Goal: Book appointment/travel/reservation

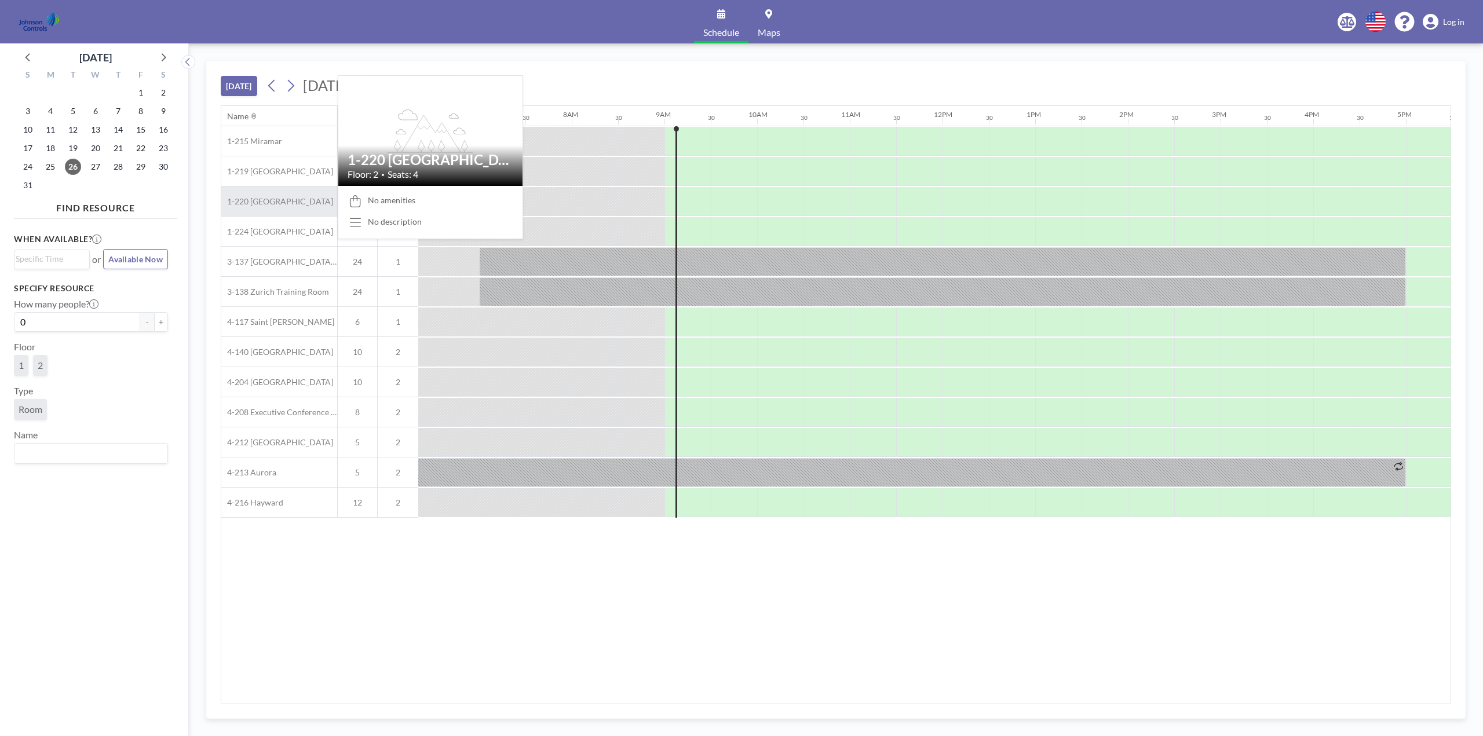
scroll to position [0, 788]
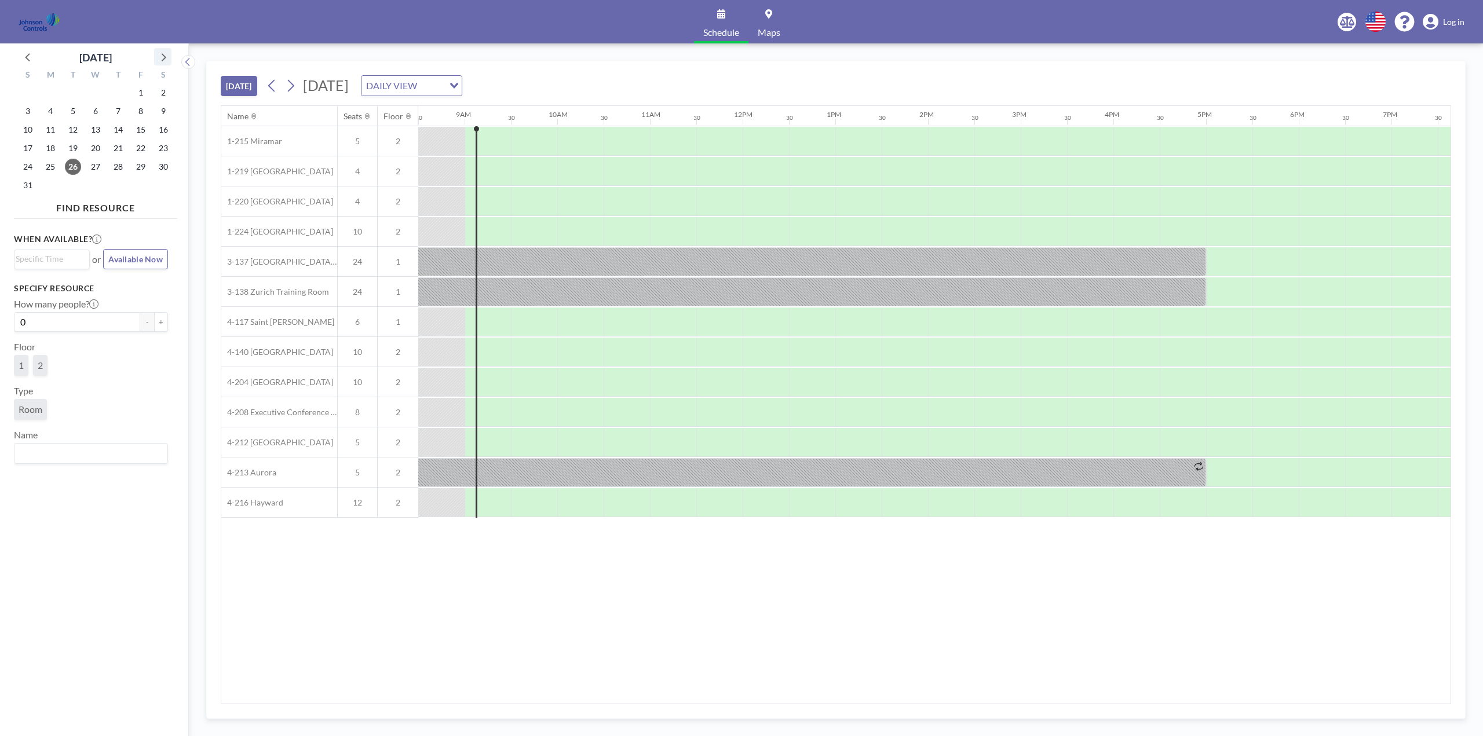
click at [166, 56] on icon at bounding box center [162, 56] width 15 height 15
click at [99, 145] on span "22" at bounding box center [95, 148] width 16 height 16
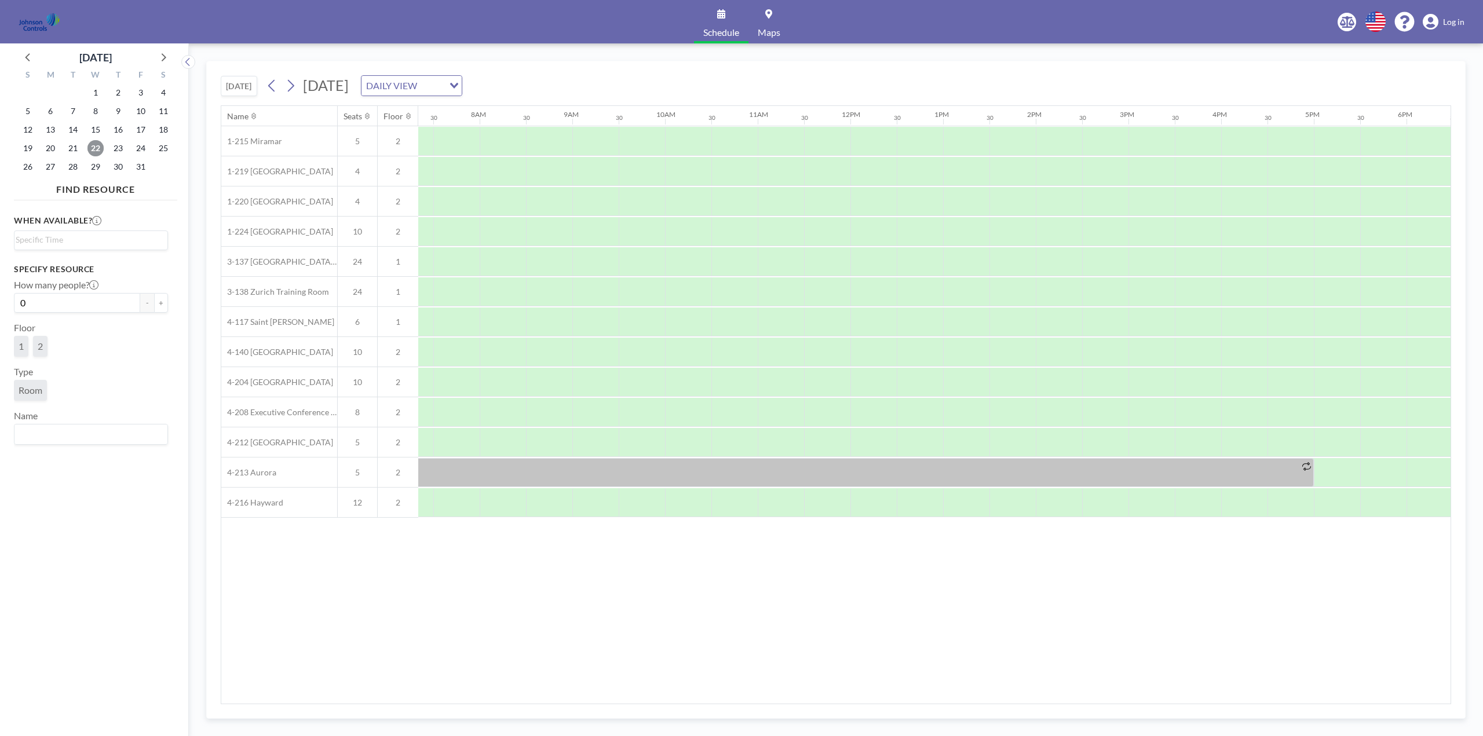
scroll to position [0, 695]
click at [475, 261] on div at bounding box center [487, 261] width 46 height 29
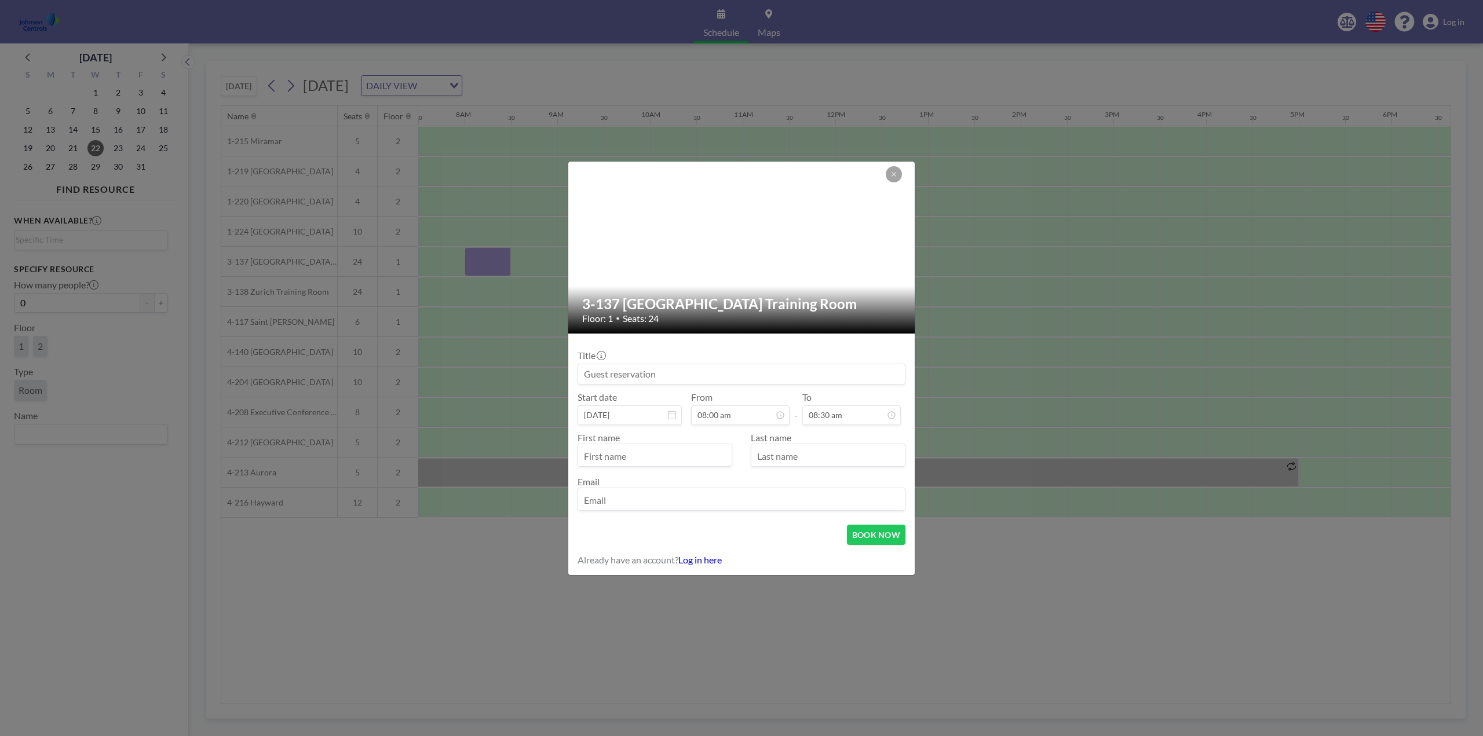
click at [662, 374] on input at bounding box center [741, 374] width 327 height 20
click at [646, 369] on input at bounding box center [741, 374] width 327 height 20
paste input "Sage Leadership Meeting"
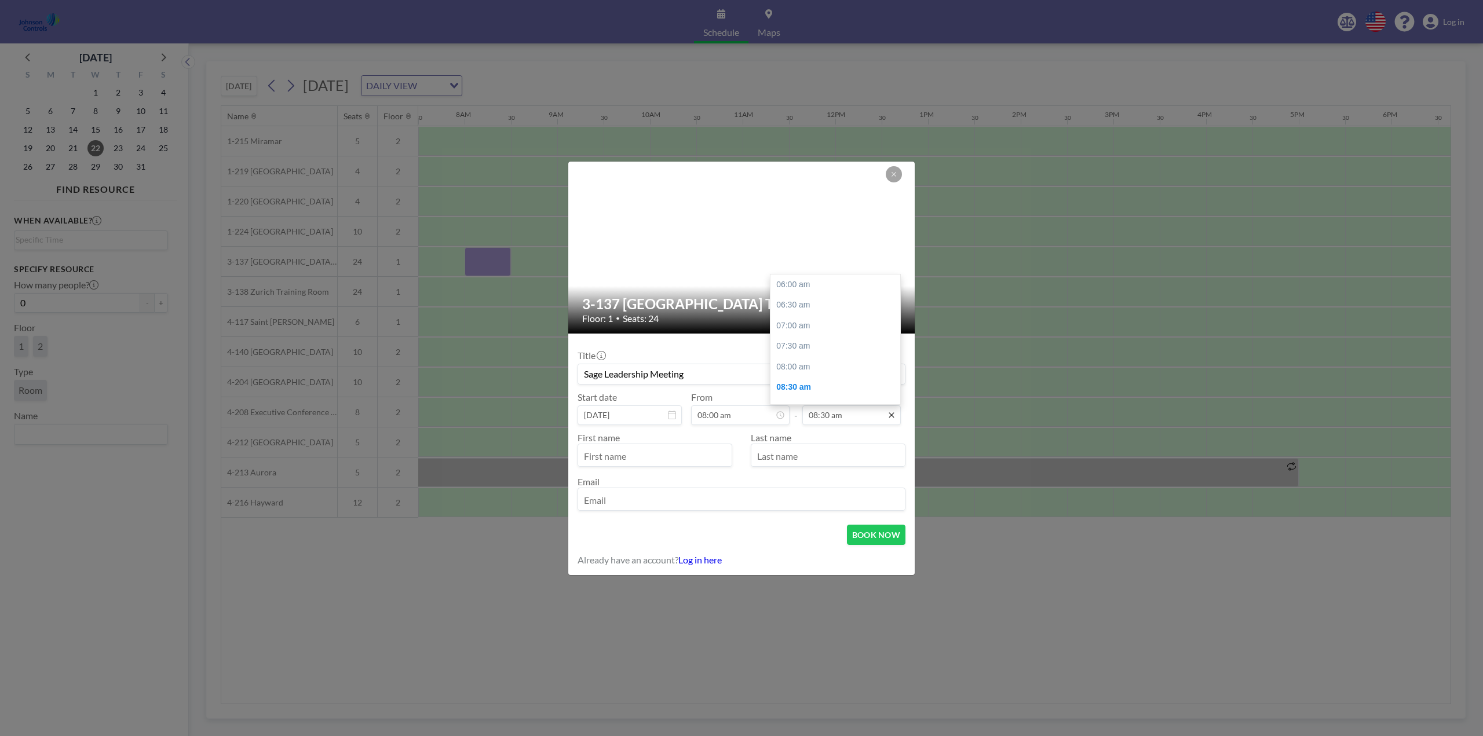
type input "Sage Leadership Meeting"
click at [891, 416] on icon at bounding box center [891, 415] width 9 height 9
click at [806, 288] on div "05:00 pm" at bounding box center [838, 287] width 136 height 21
type input "05:00 pm"
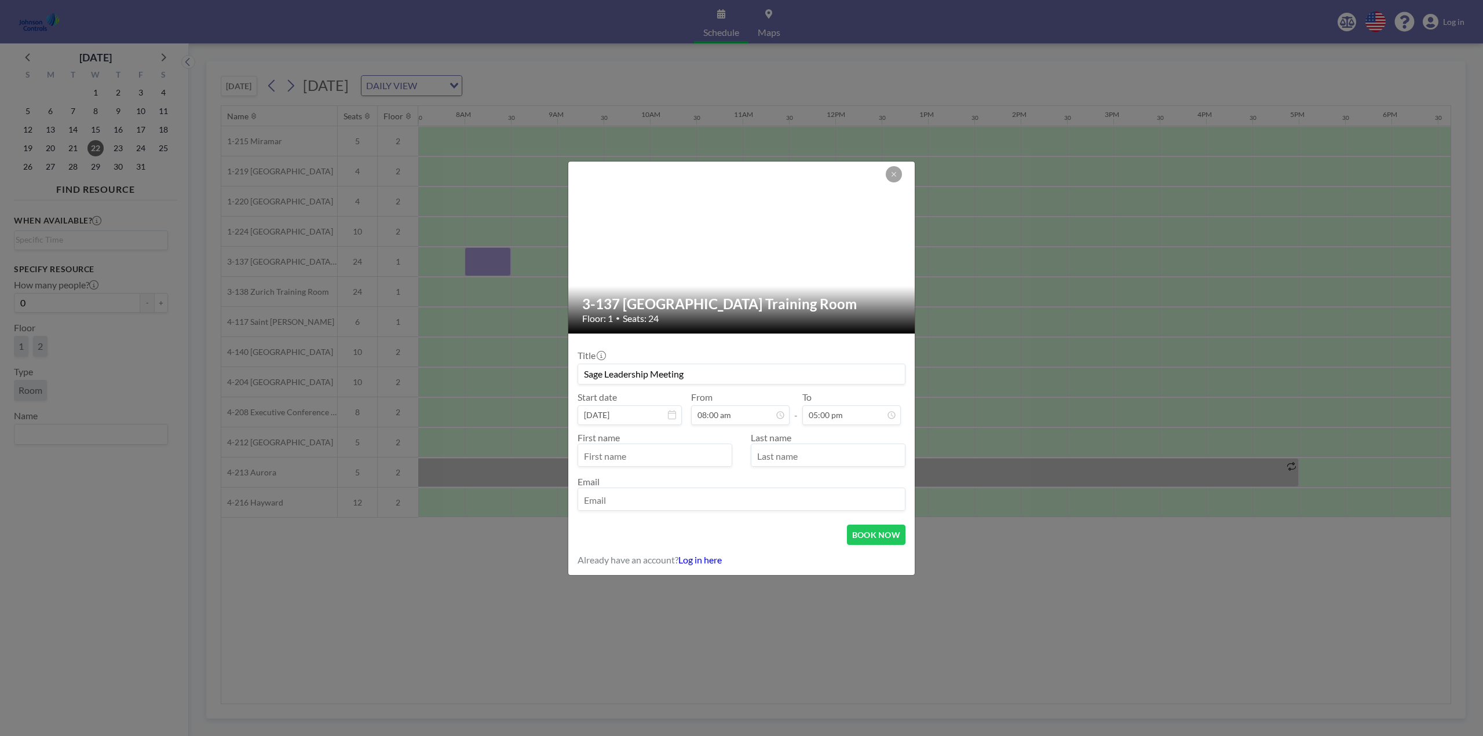
scroll to position [82, 0]
click at [598, 456] on input "text" at bounding box center [654, 456] width 153 height 20
type input "[PERSON_NAME]"
click at [601, 497] on input "email" at bounding box center [741, 501] width 327 height 20
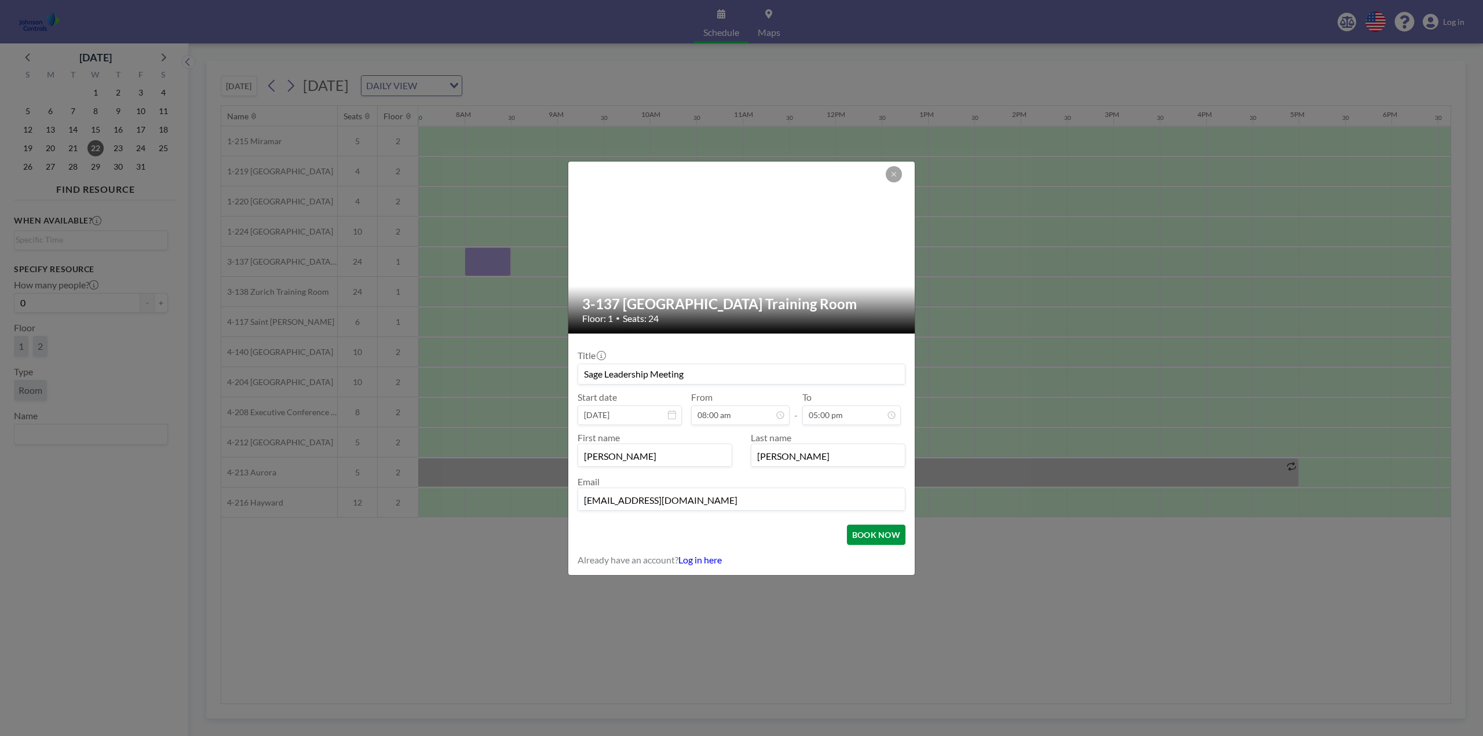
type input "[EMAIL_ADDRESS][DOMAIN_NAME]"
click at [872, 535] on button "BOOK NOW" at bounding box center [876, 535] width 58 height 20
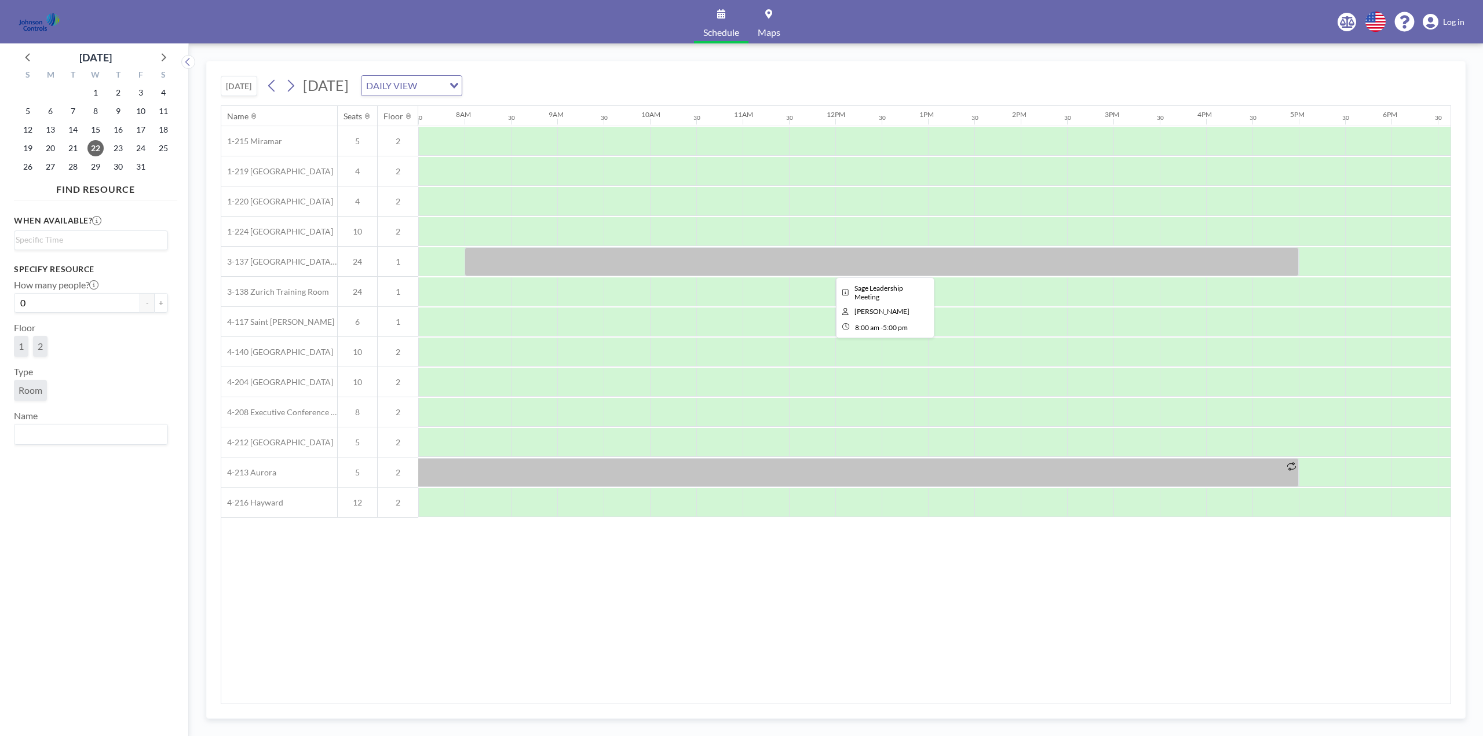
click at [601, 262] on div at bounding box center [881, 261] width 834 height 29
click at [480, 287] on div at bounding box center [487, 291] width 46 height 29
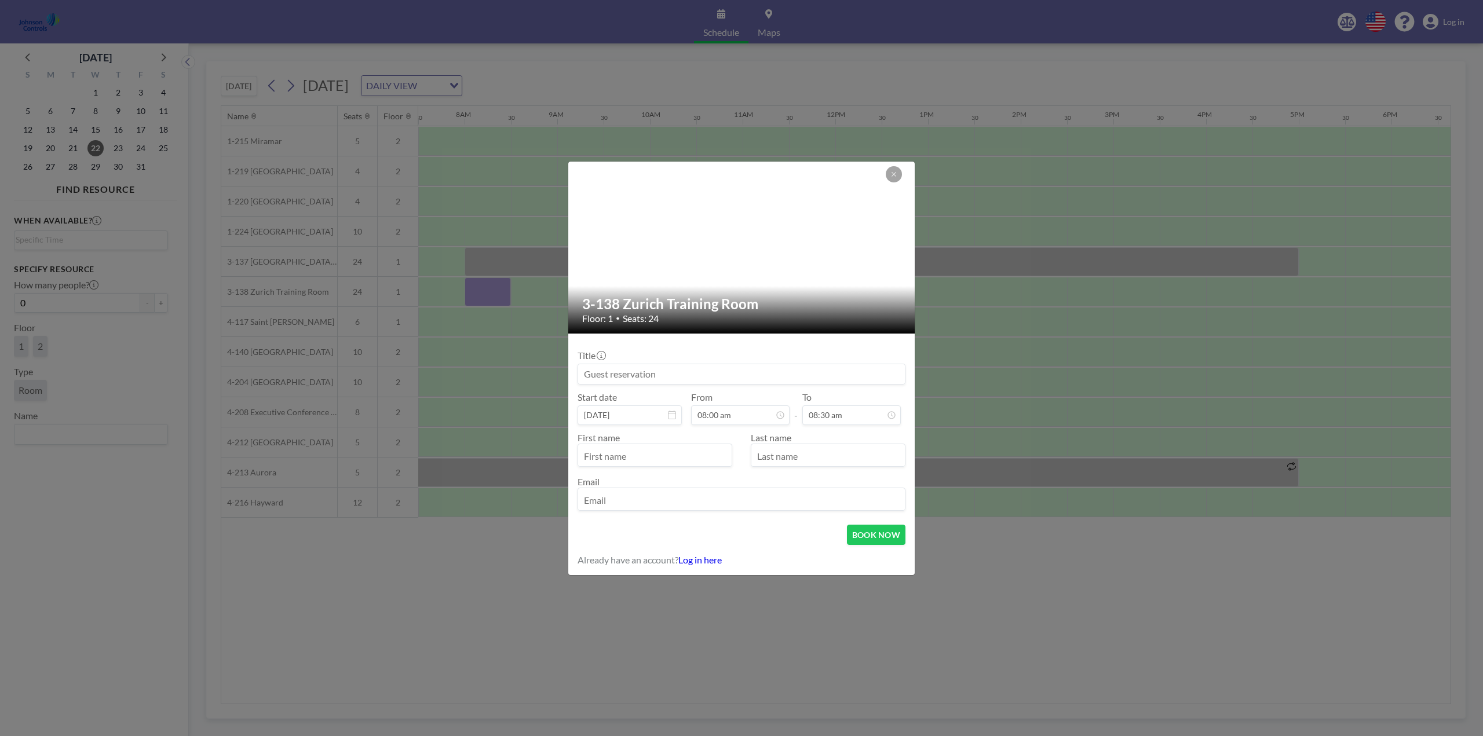
click at [629, 377] on input at bounding box center [741, 374] width 327 height 20
type input "S"
drag, startPoint x: 625, startPoint y: 374, endPoint x: 622, endPoint y: 379, distance: 6.8
click at [622, 379] on input "S" at bounding box center [741, 374] width 327 height 20
paste input "Sage Leadership Meeting"
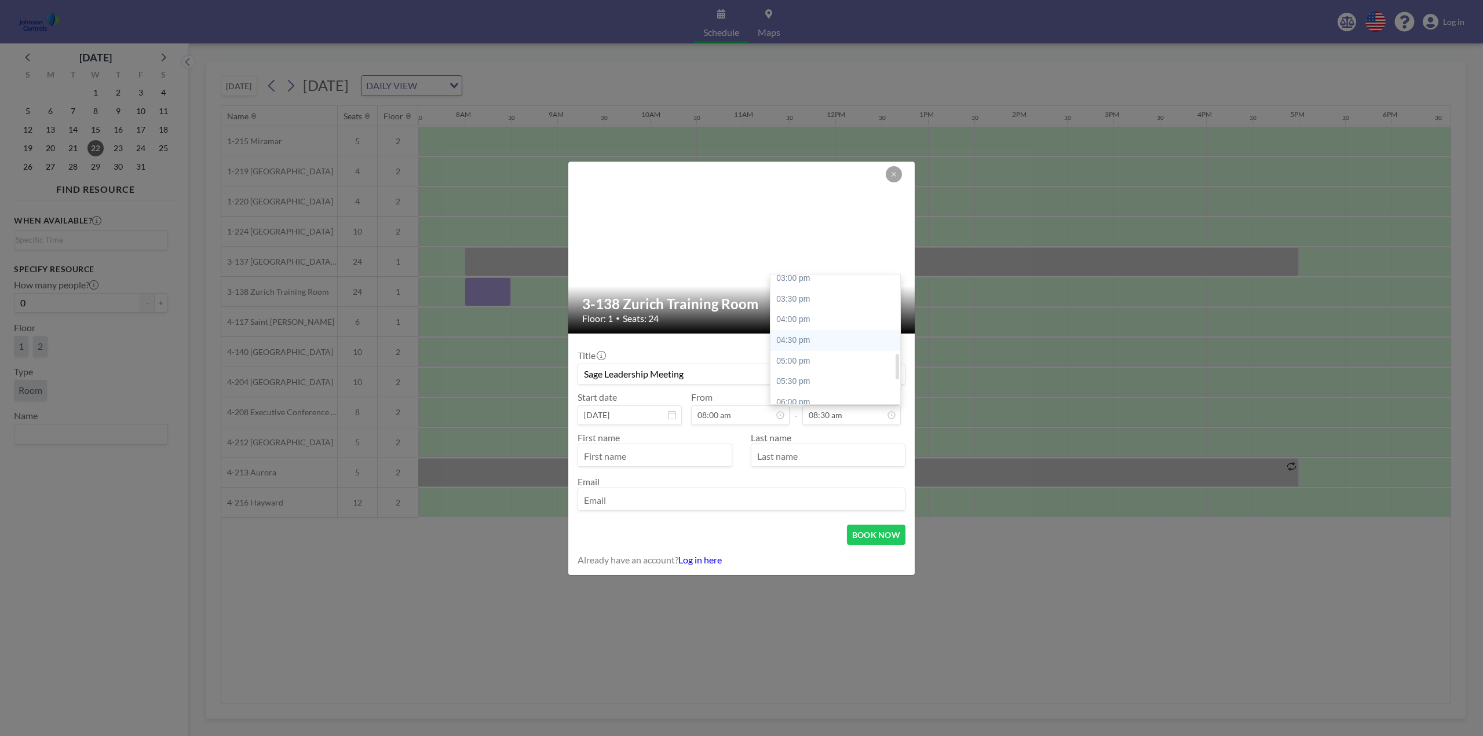
scroll to position [393, 0]
type input "Sage Leadership Meeting"
click at [818, 341] on div "05:00 pm" at bounding box center [838, 345] width 136 height 21
type input "05:00 pm"
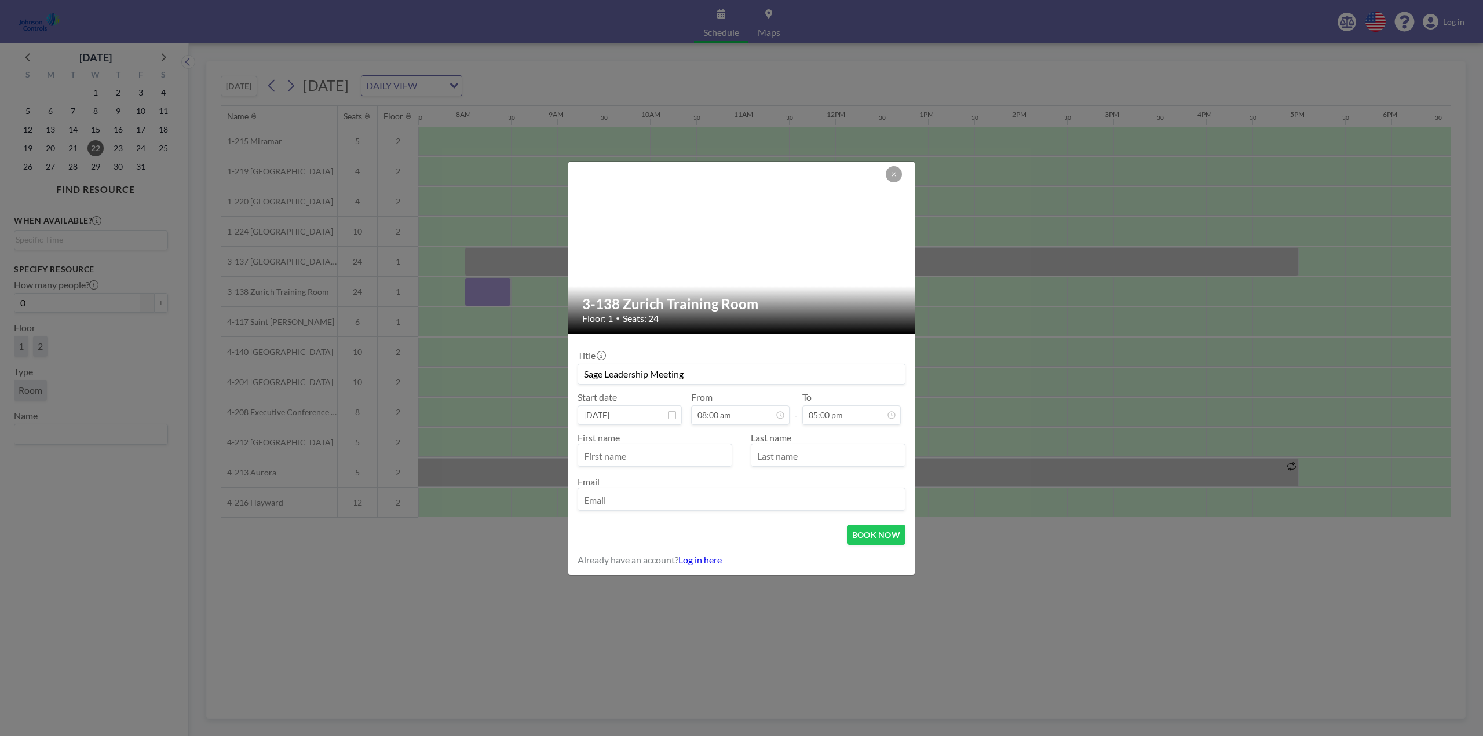
click at [607, 449] on input "text" at bounding box center [654, 456] width 153 height 20
type input "[PERSON_NAME]"
type input "[EMAIL_ADDRESS][DOMAIN_NAME]"
click at [877, 535] on button "BOOK NOW" at bounding box center [876, 535] width 58 height 20
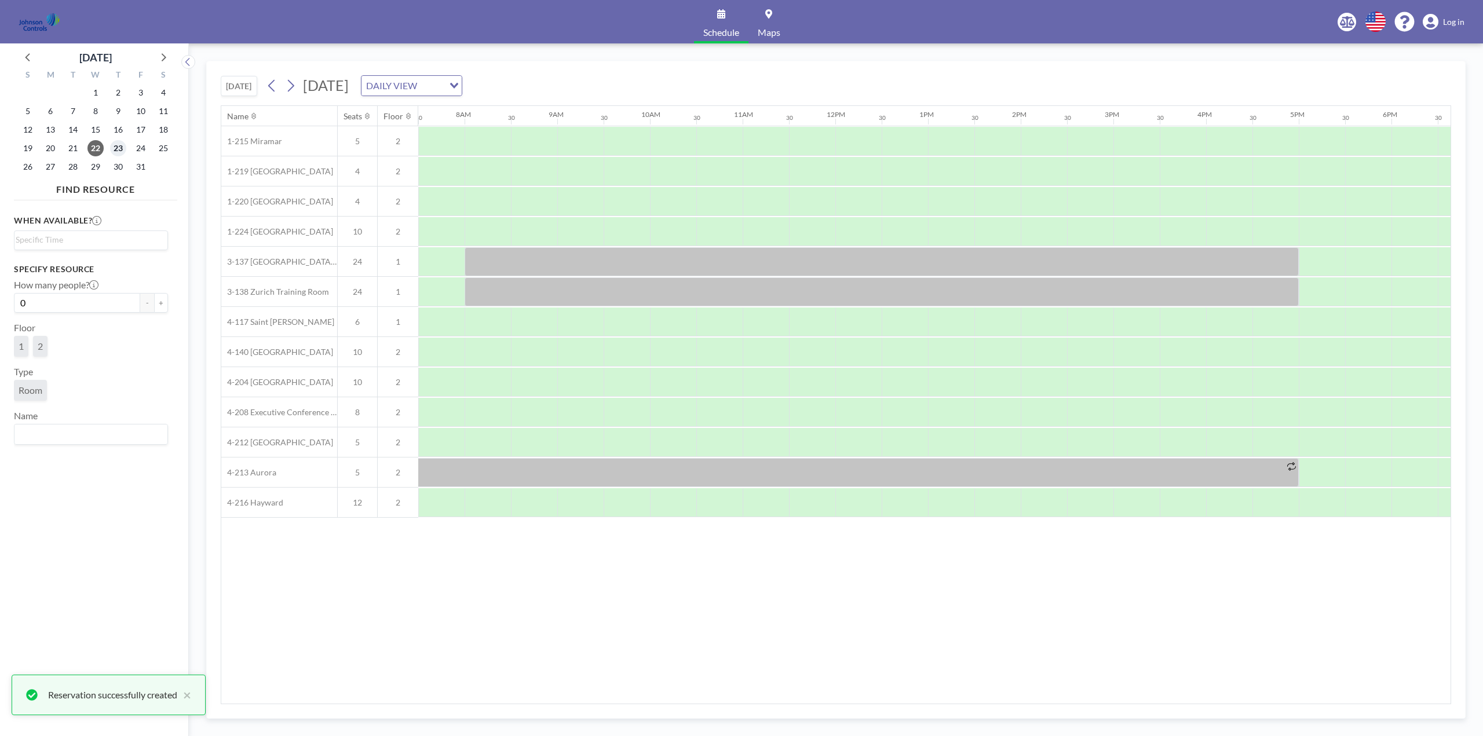
click at [116, 146] on span "23" at bounding box center [118, 148] width 16 height 16
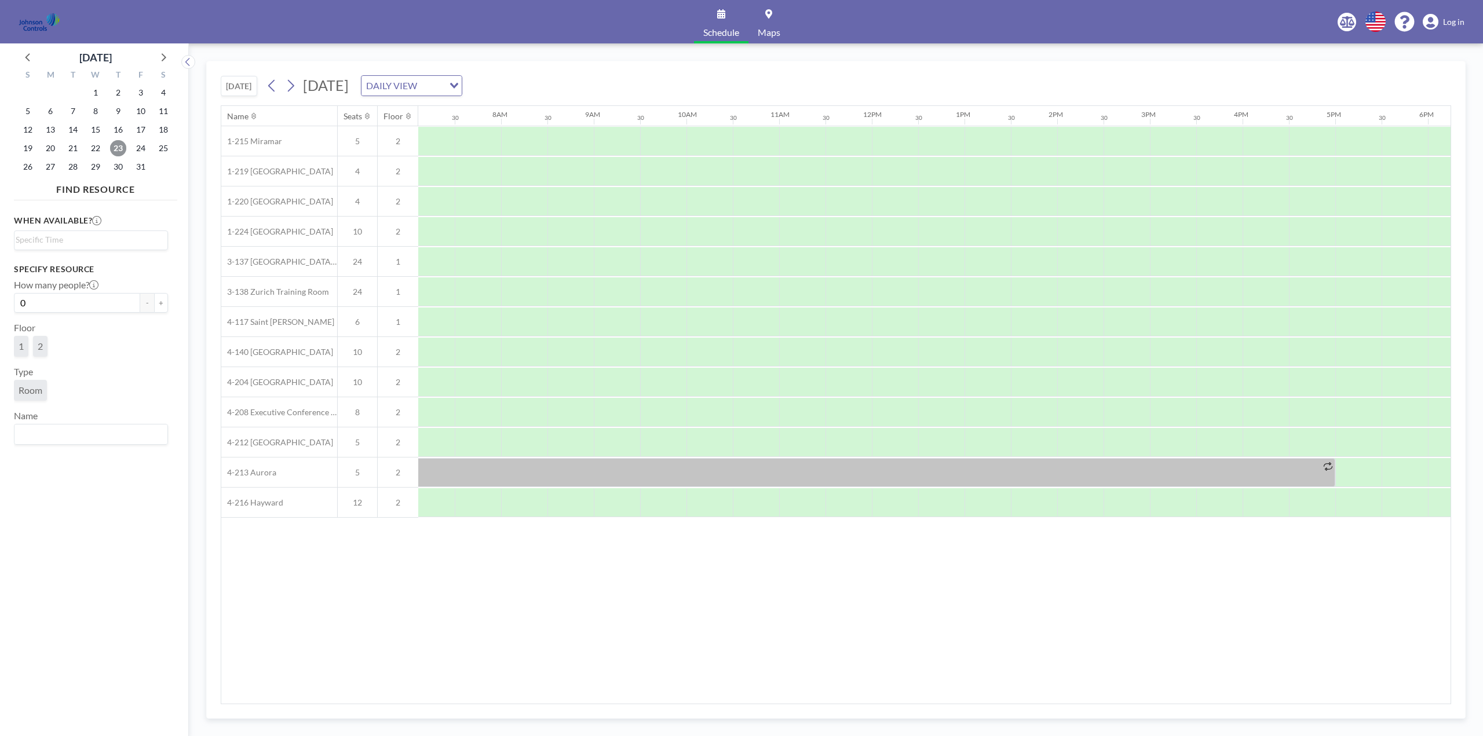
scroll to position [0, 695]
click at [480, 264] on div at bounding box center [487, 261] width 46 height 29
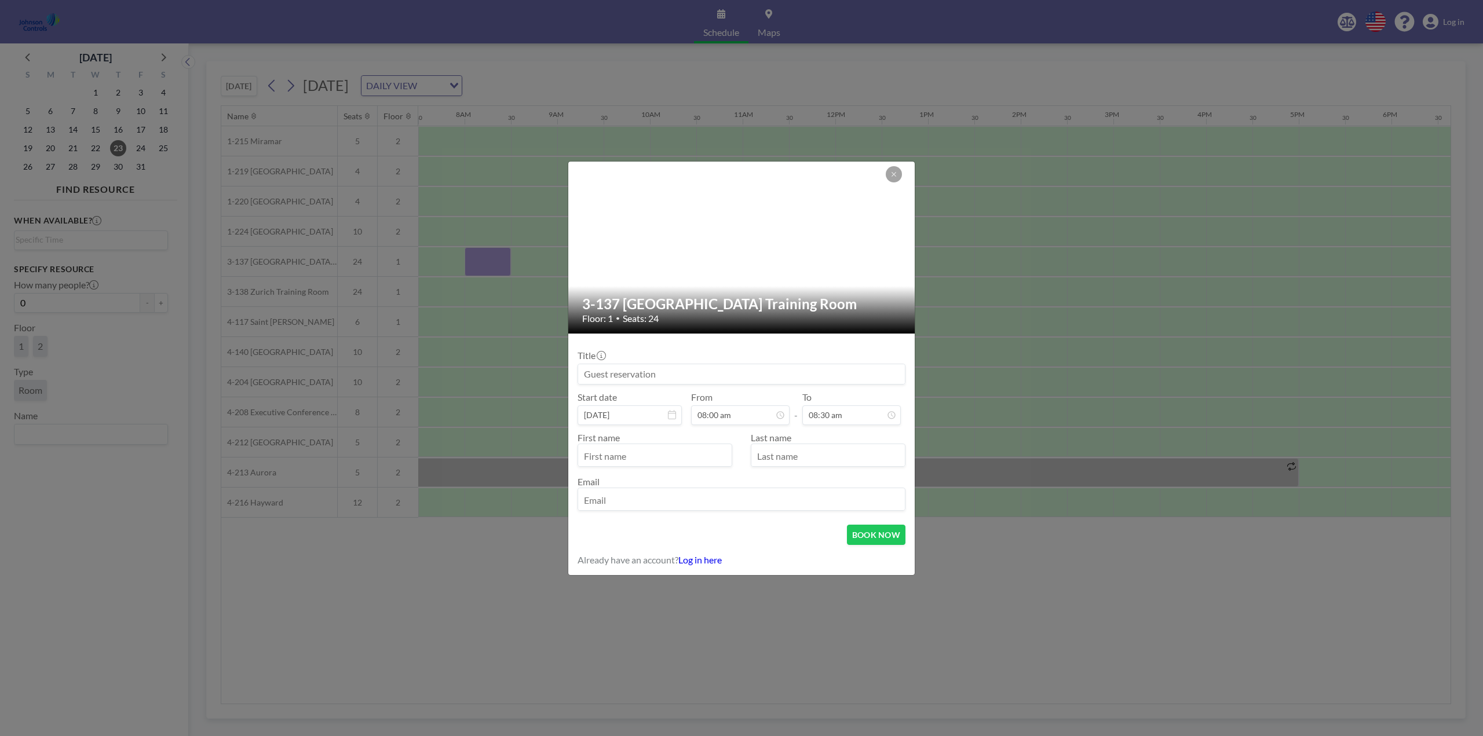
click at [628, 374] on input at bounding box center [741, 374] width 327 height 20
paste input "Sage Leadership Meeting"
type input "Sage Leadership Meeting"
click at [812, 345] on div "05:00 pm" at bounding box center [838, 345] width 136 height 21
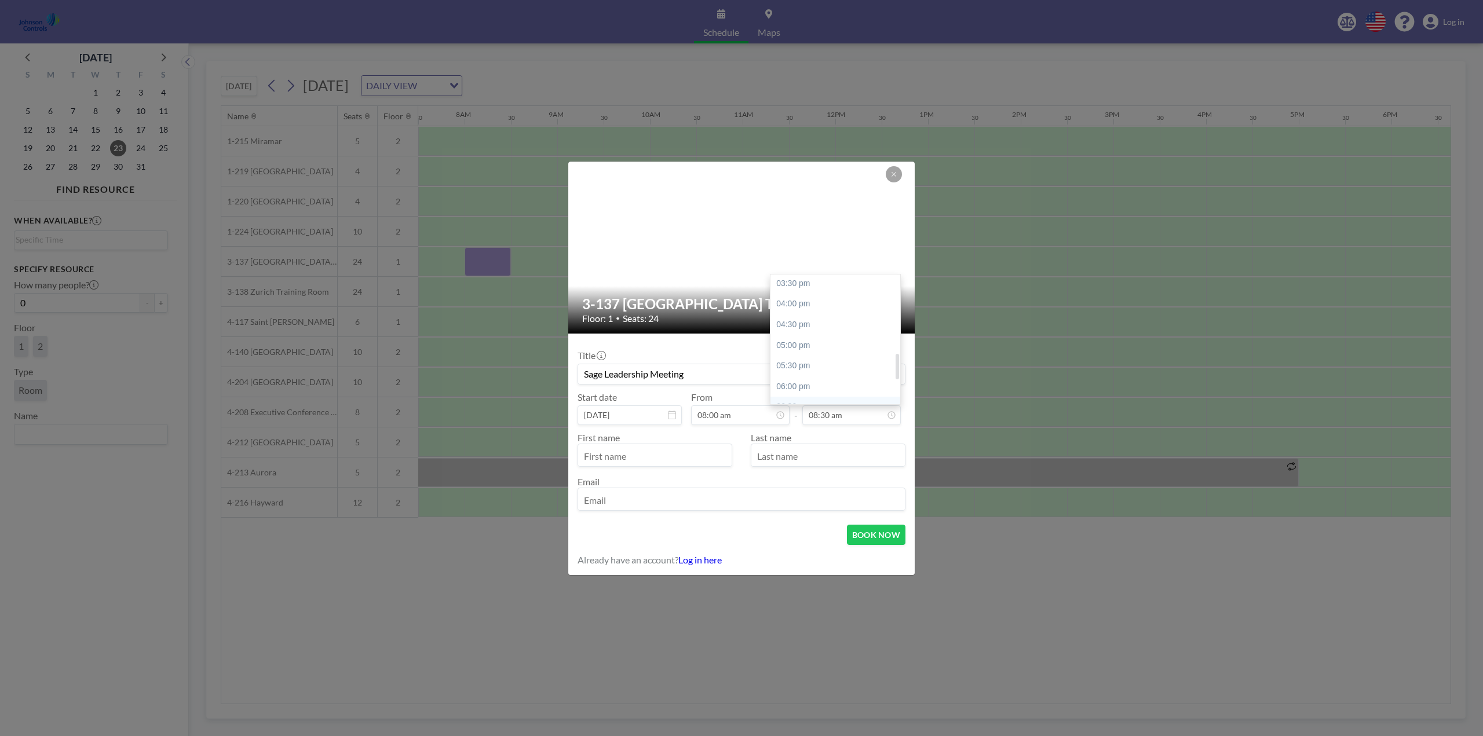
type input "05:00 pm"
click at [605, 454] on input "text" at bounding box center [654, 456] width 153 height 20
type input "[PERSON_NAME]"
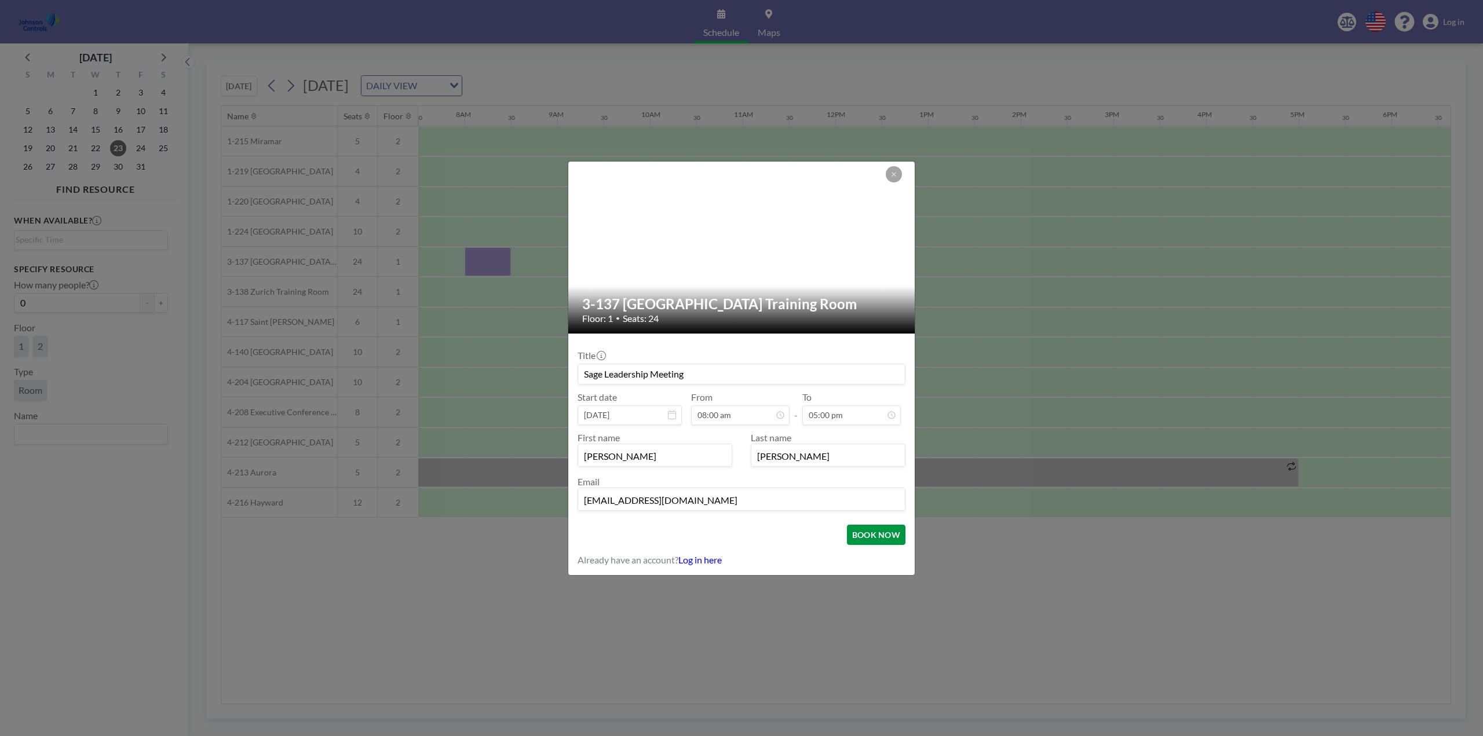
type input "[EMAIL_ADDRESS][DOMAIN_NAME]"
click at [877, 533] on button "BOOK NOW" at bounding box center [876, 535] width 58 height 20
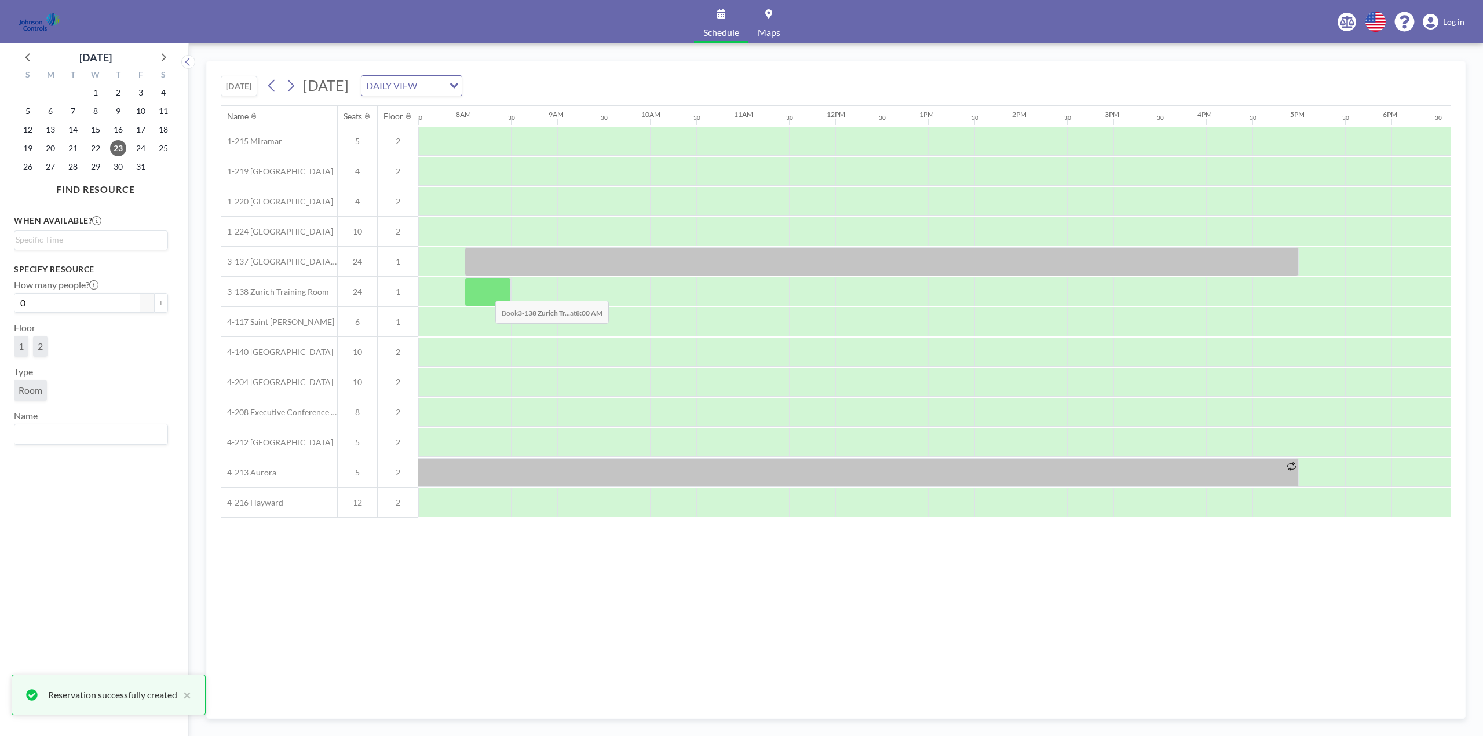
click at [486, 292] on div at bounding box center [487, 291] width 46 height 29
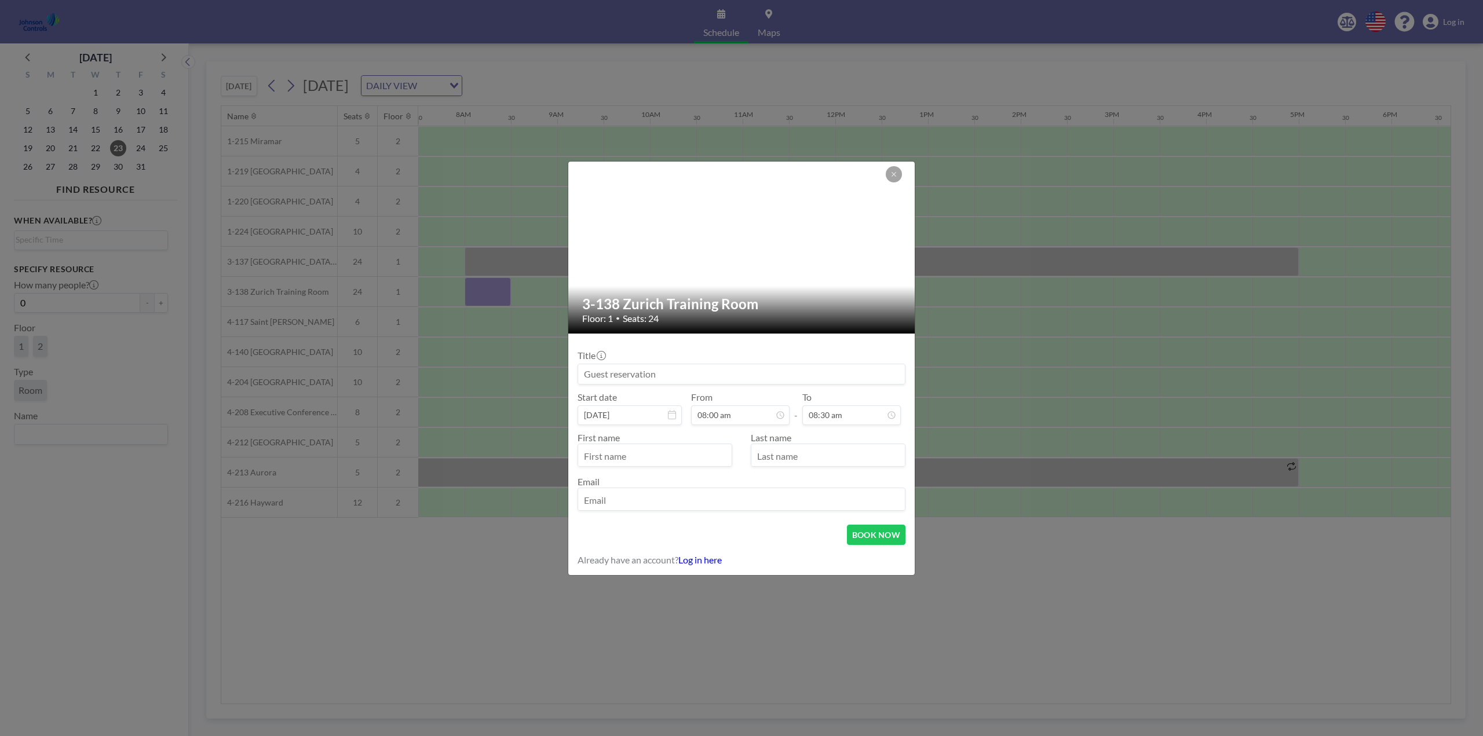
paste input "Sage Leadership Meeting"
type input "Sage Leadership Meeting"
click at [806, 342] on div "05:00 pm" at bounding box center [838, 345] width 136 height 21
type input "05:00 pm"
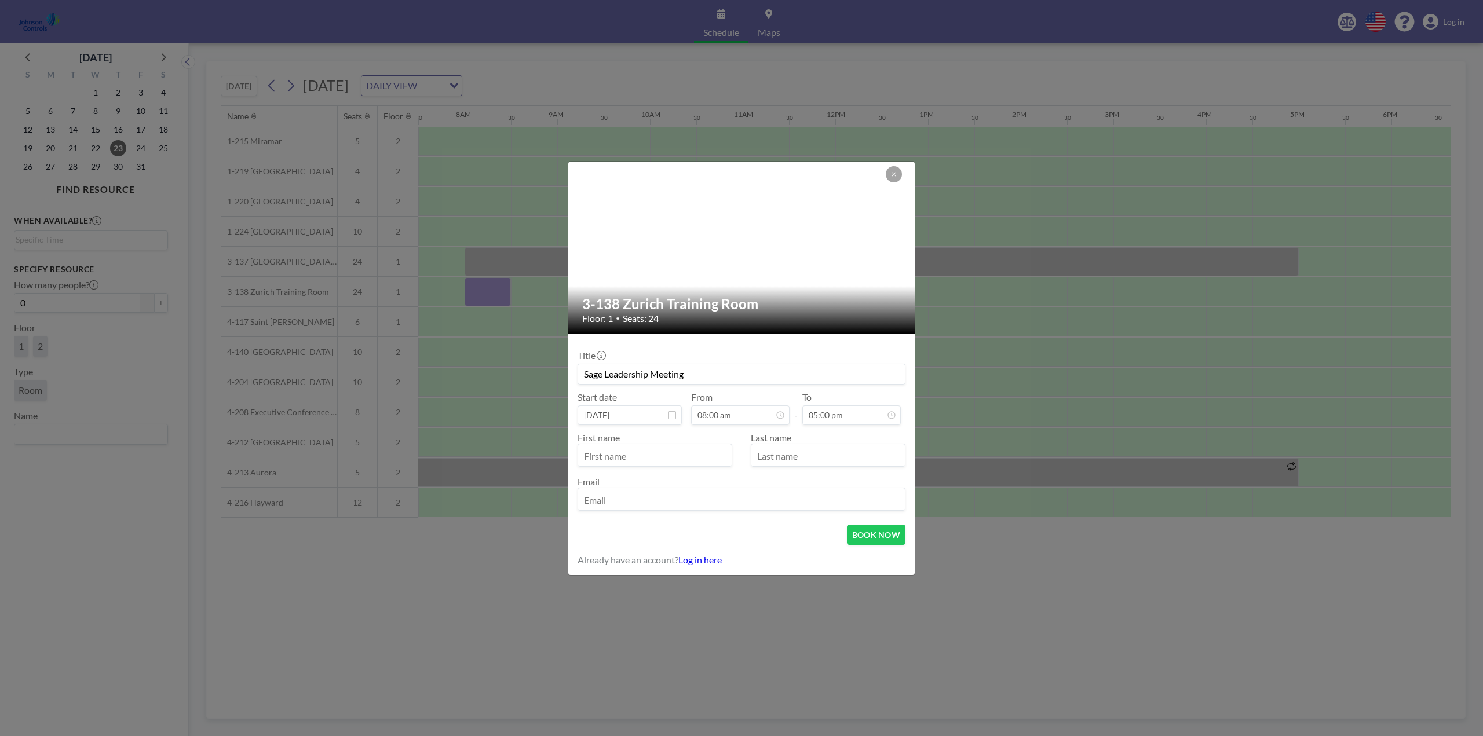
click at [629, 454] on input "text" at bounding box center [654, 456] width 153 height 20
type input "[PERSON_NAME]"
type input "[EMAIL_ADDRESS][DOMAIN_NAME]"
click at [874, 535] on button "BOOK NOW" at bounding box center [876, 535] width 58 height 20
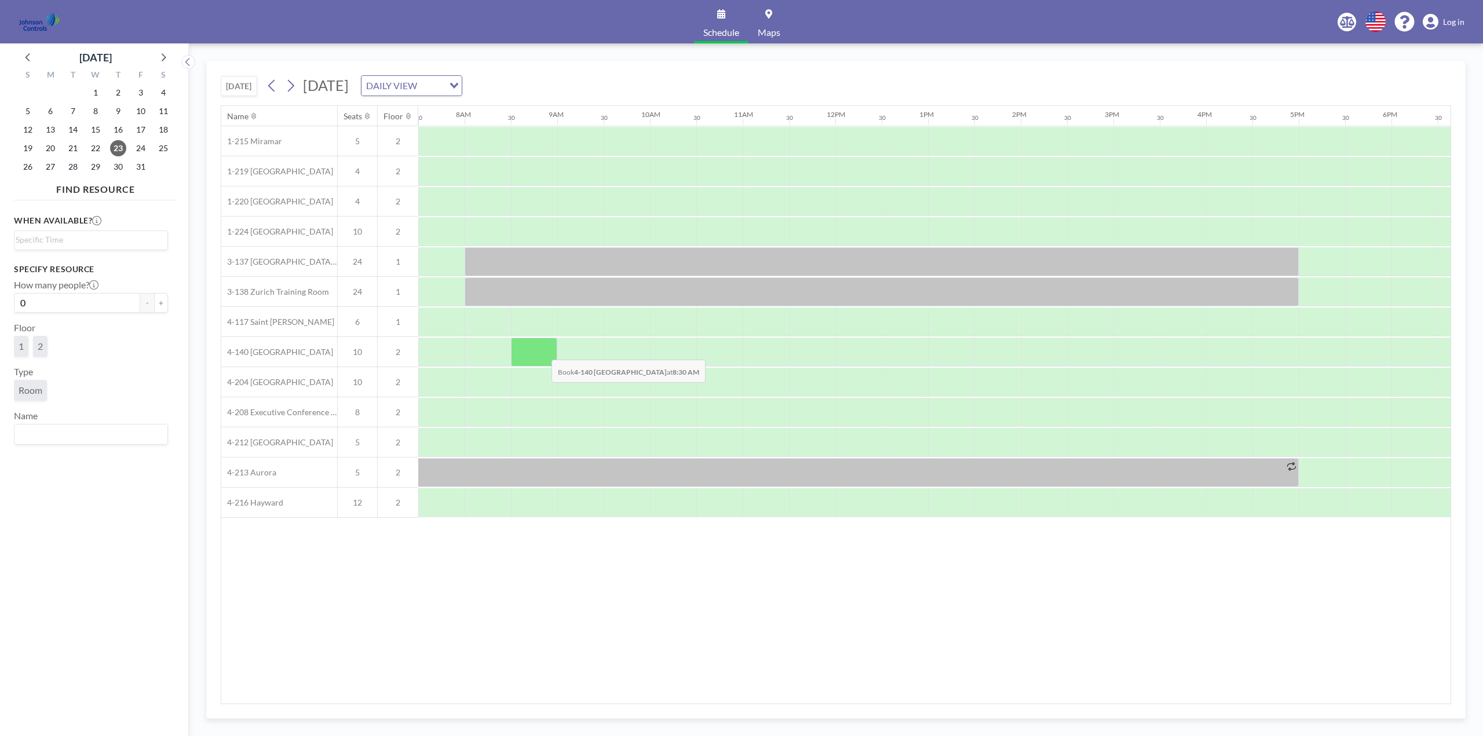
click at [542, 351] on div at bounding box center [534, 352] width 46 height 29
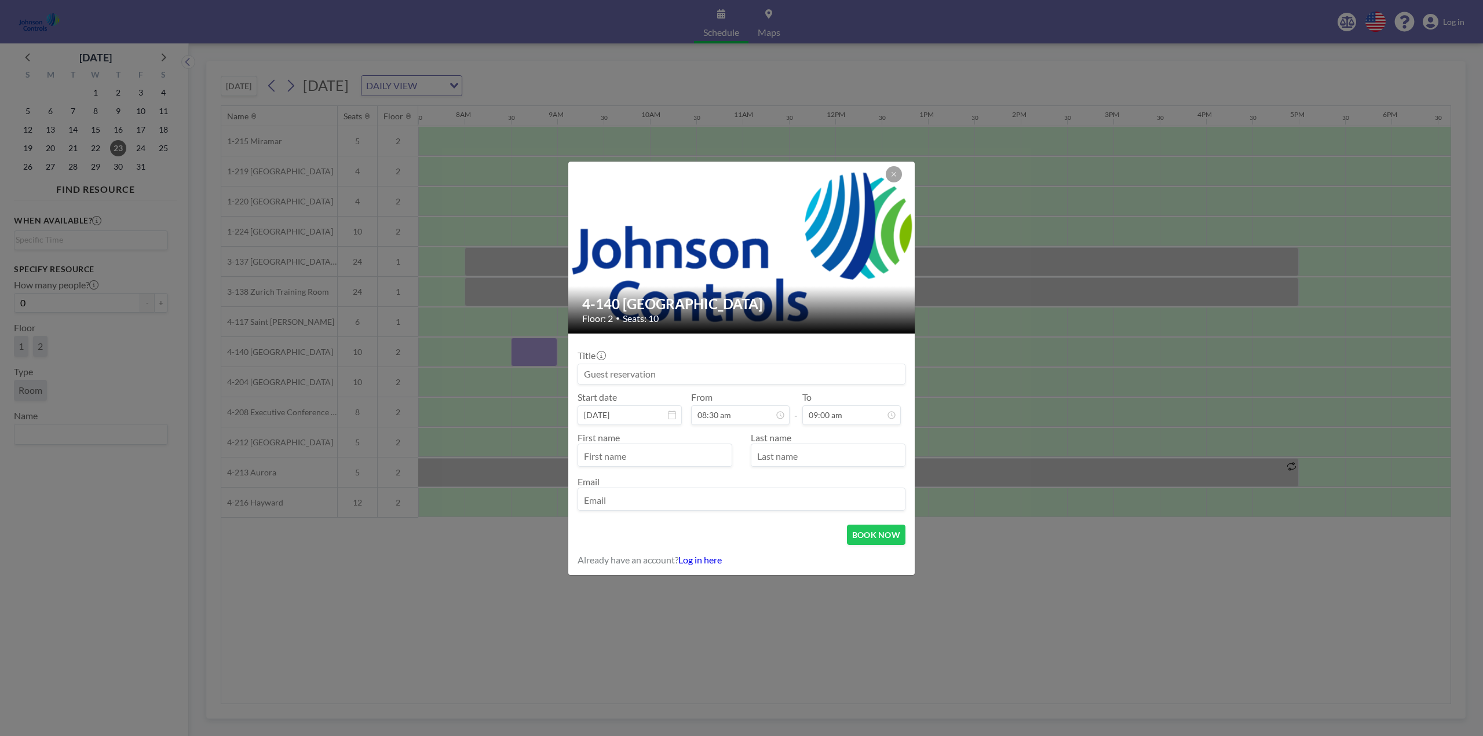
click at [705, 559] on link "Log in here" at bounding box center [699, 559] width 43 height 11
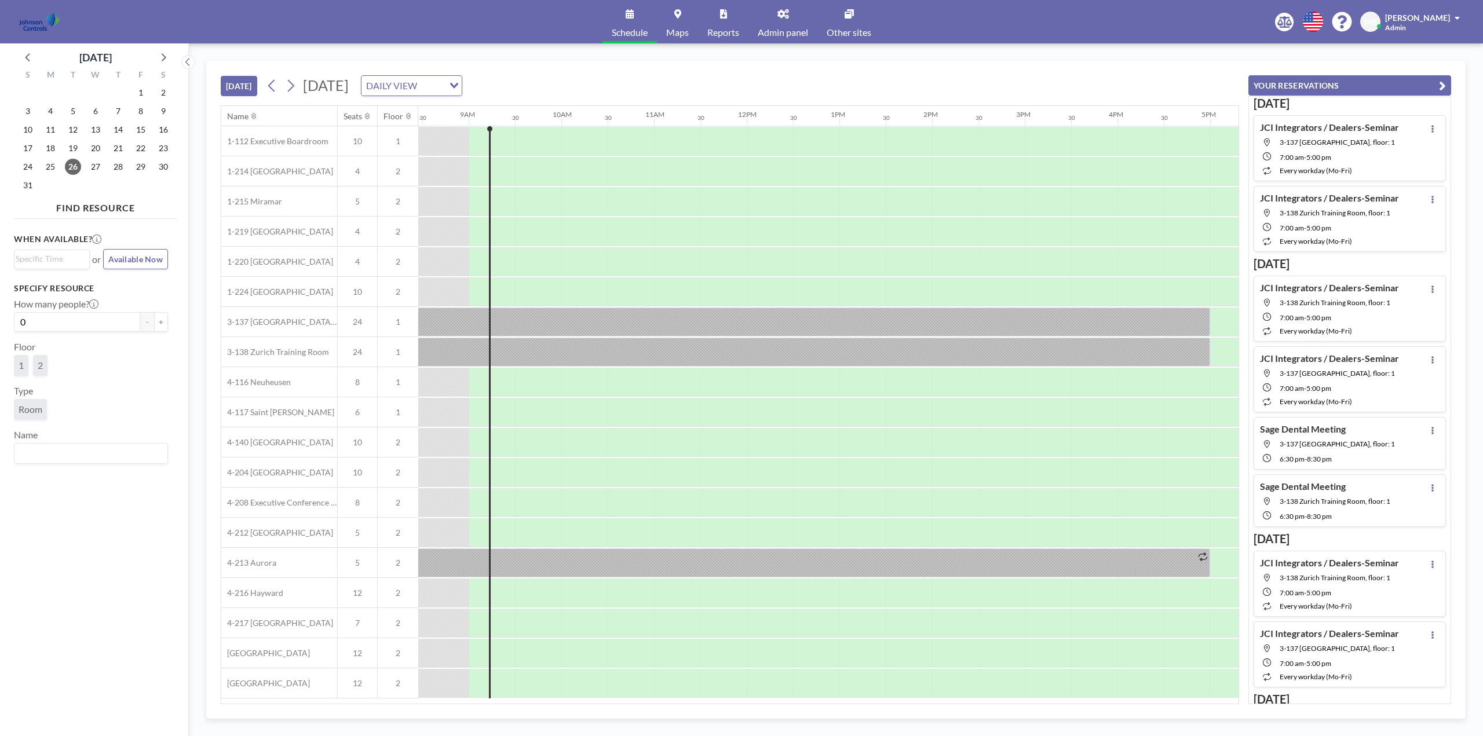
scroll to position [0, 788]
click at [164, 58] on icon at bounding box center [164, 57] width 5 height 8
click at [163, 58] on icon at bounding box center [162, 56] width 15 height 15
click at [97, 147] on span "22" at bounding box center [95, 148] width 16 height 16
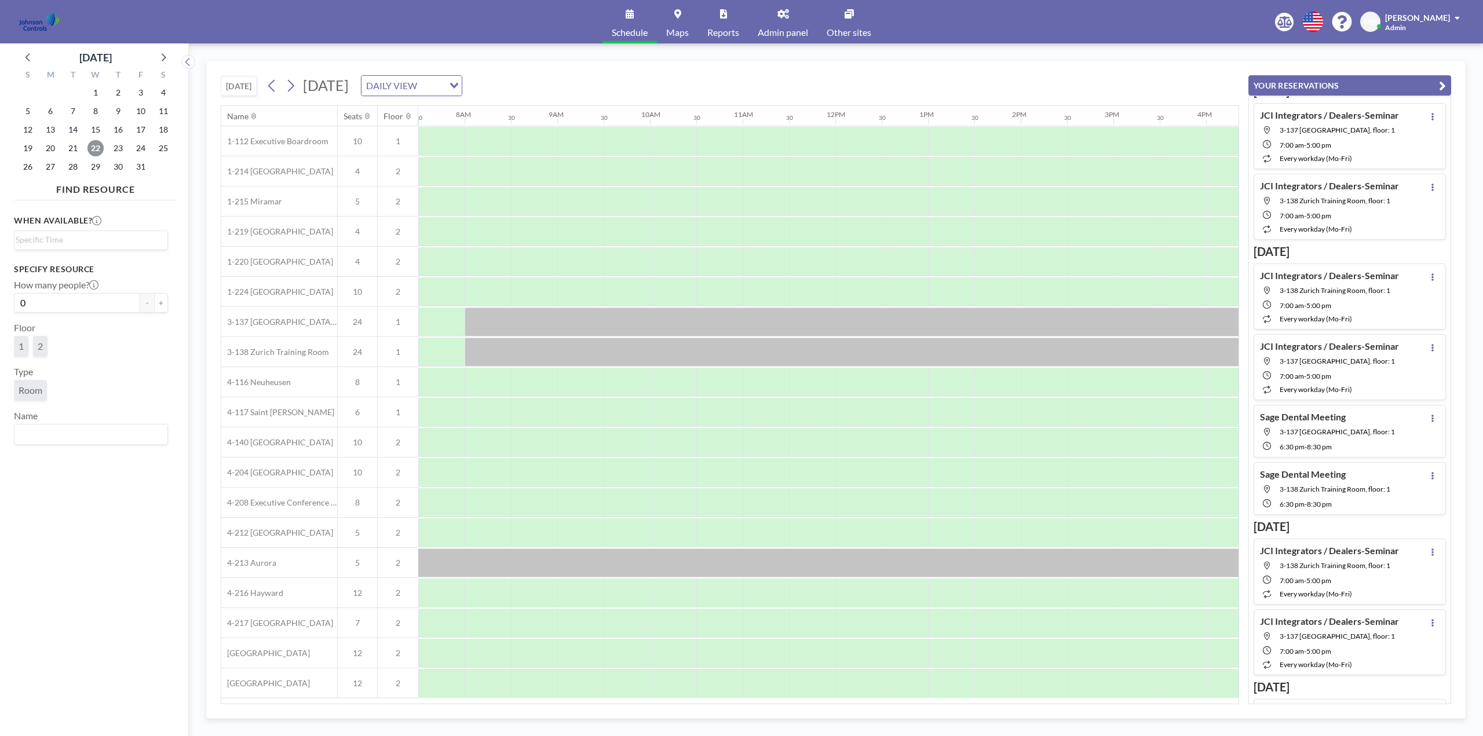
scroll to position [0, 0]
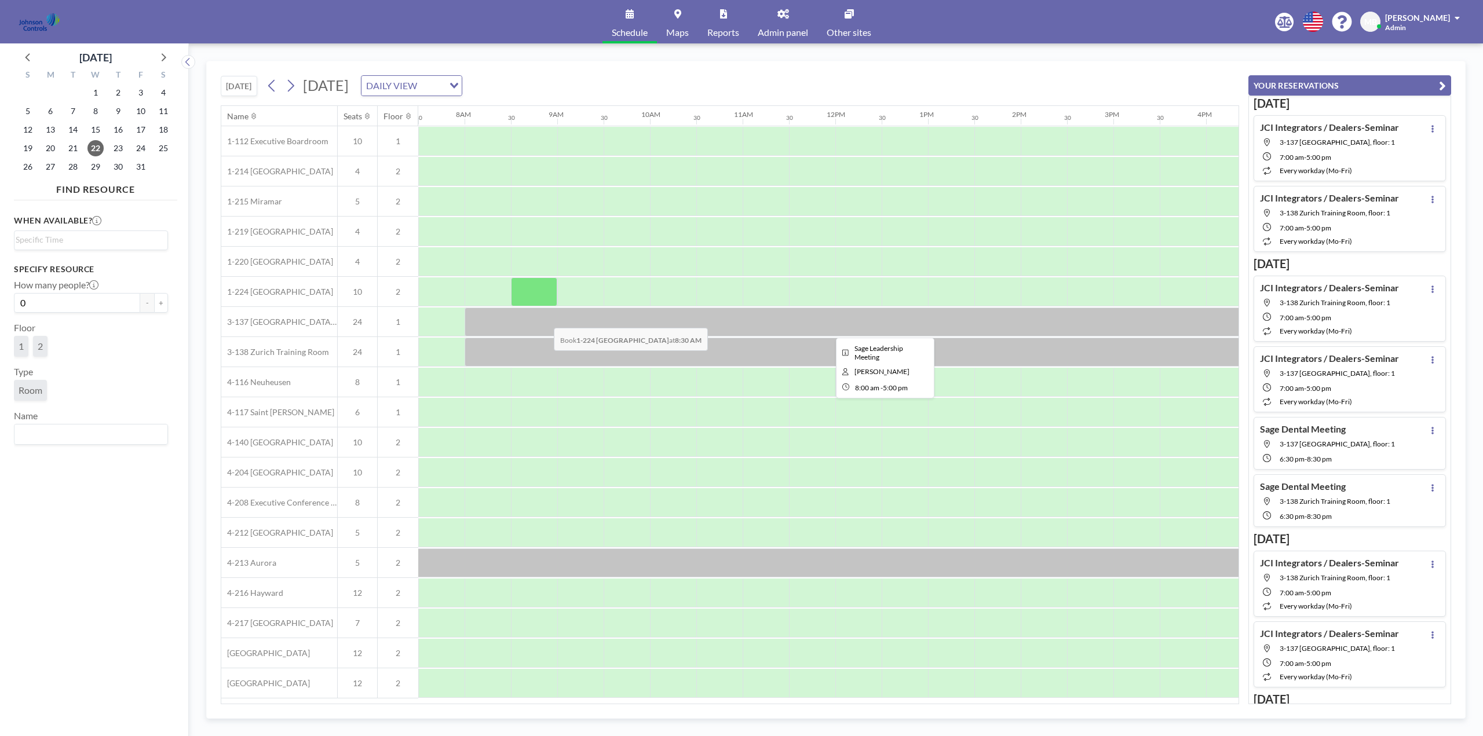
click at [544, 319] on div at bounding box center [881, 322] width 834 height 29
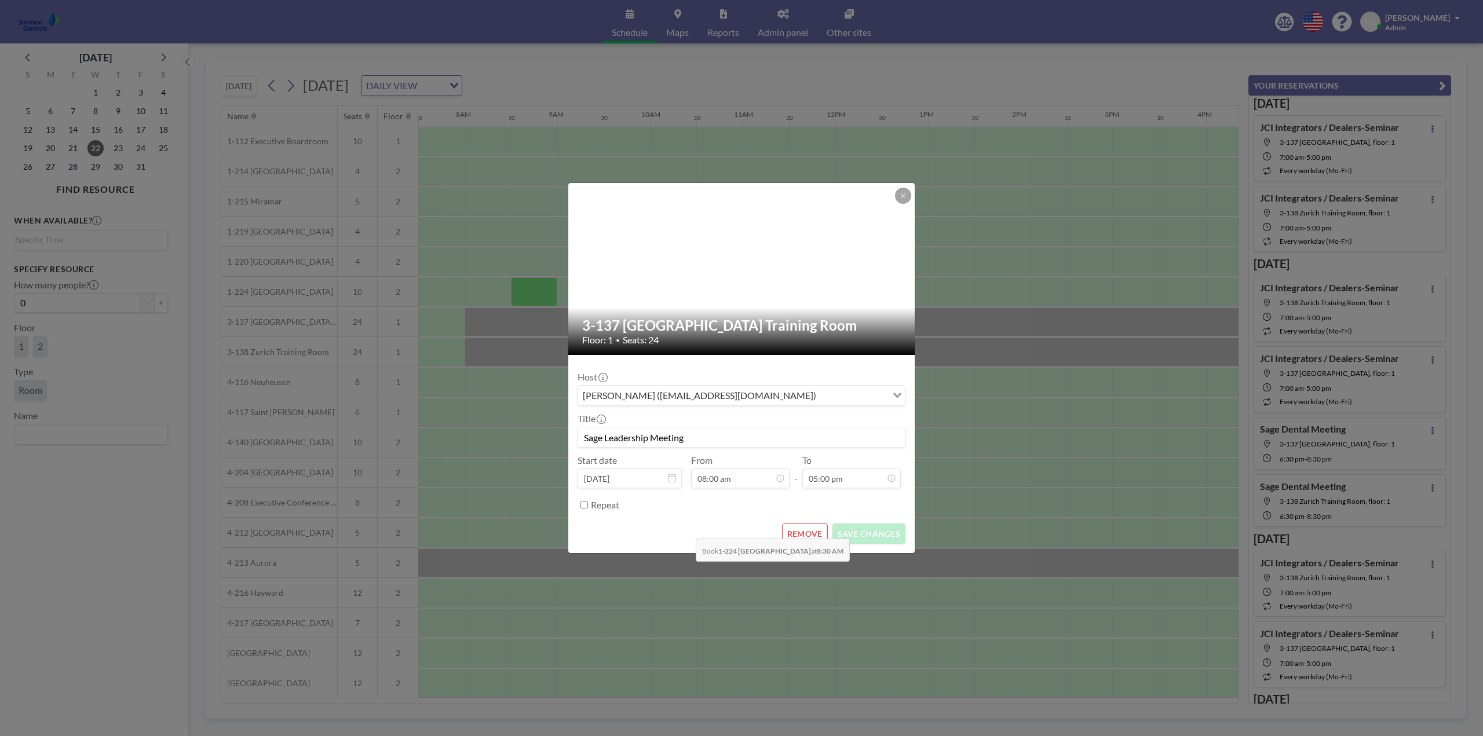
scroll to position [82, 0]
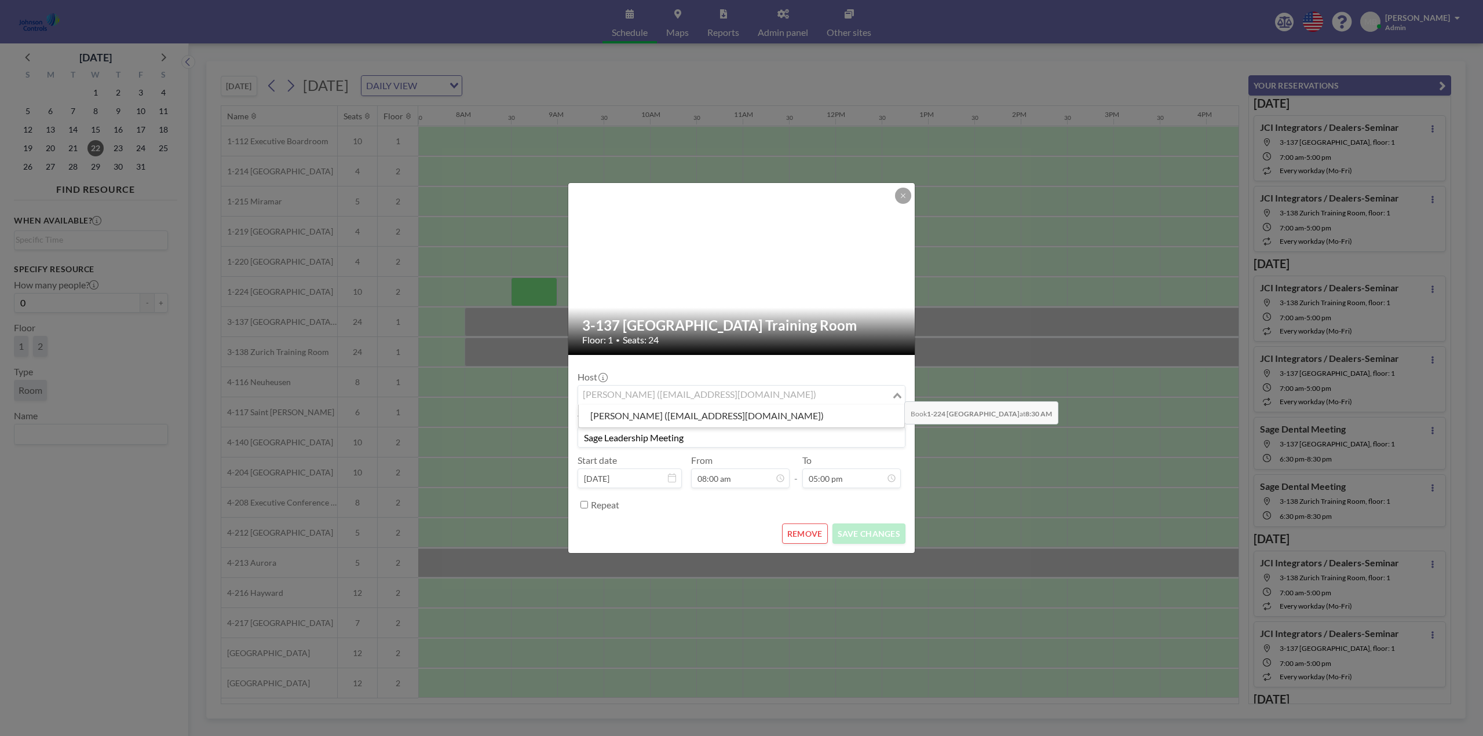
click at [895, 393] on icon "Search for option" at bounding box center [897, 396] width 8 height 6
click at [898, 394] on icon "Search for option" at bounding box center [897, 396] width 8 height 6
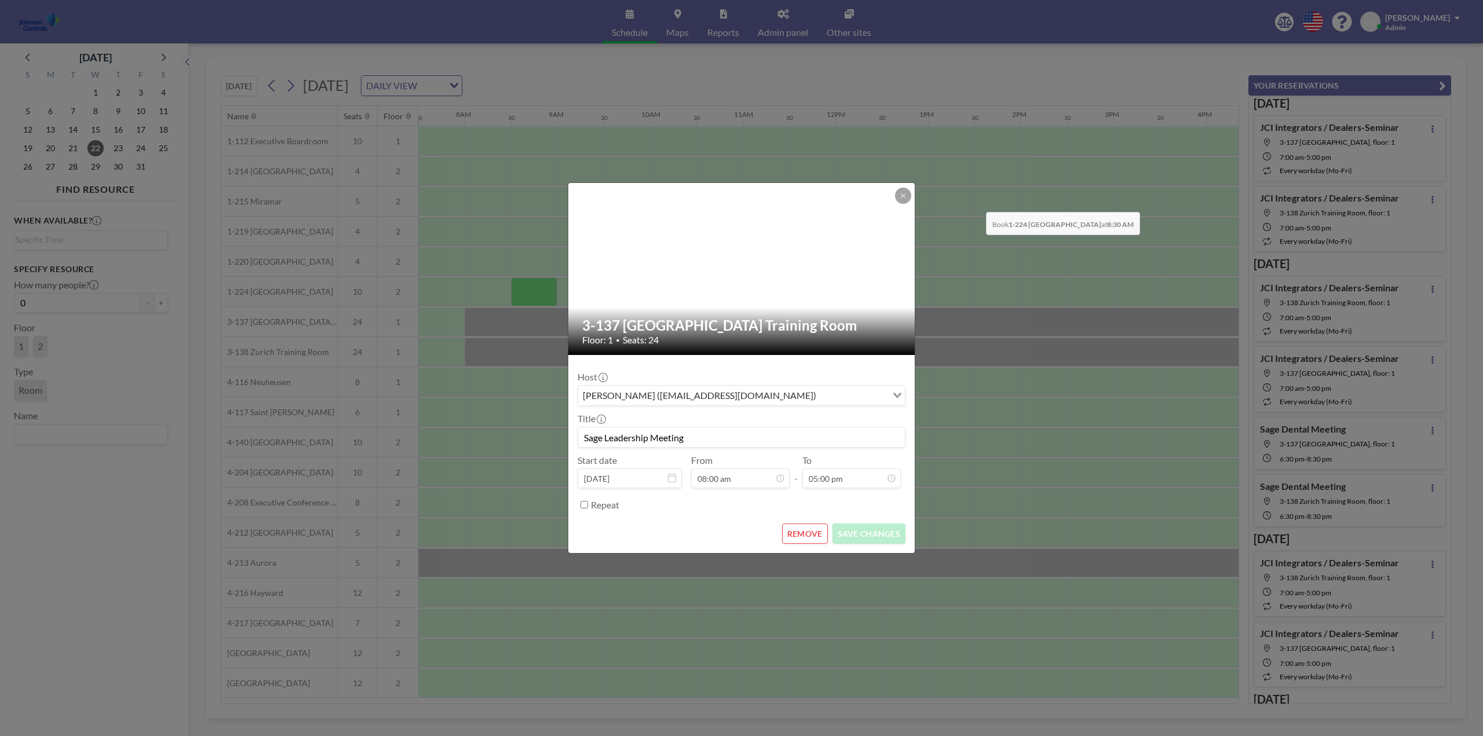
click at [976, 203] on div "3-137 Riyadh Training Room Floor: 1 • Seats: 24 Host Noreen Neilson (nneilson@m…" at bounding box center [741, 368] width 1483 height 736
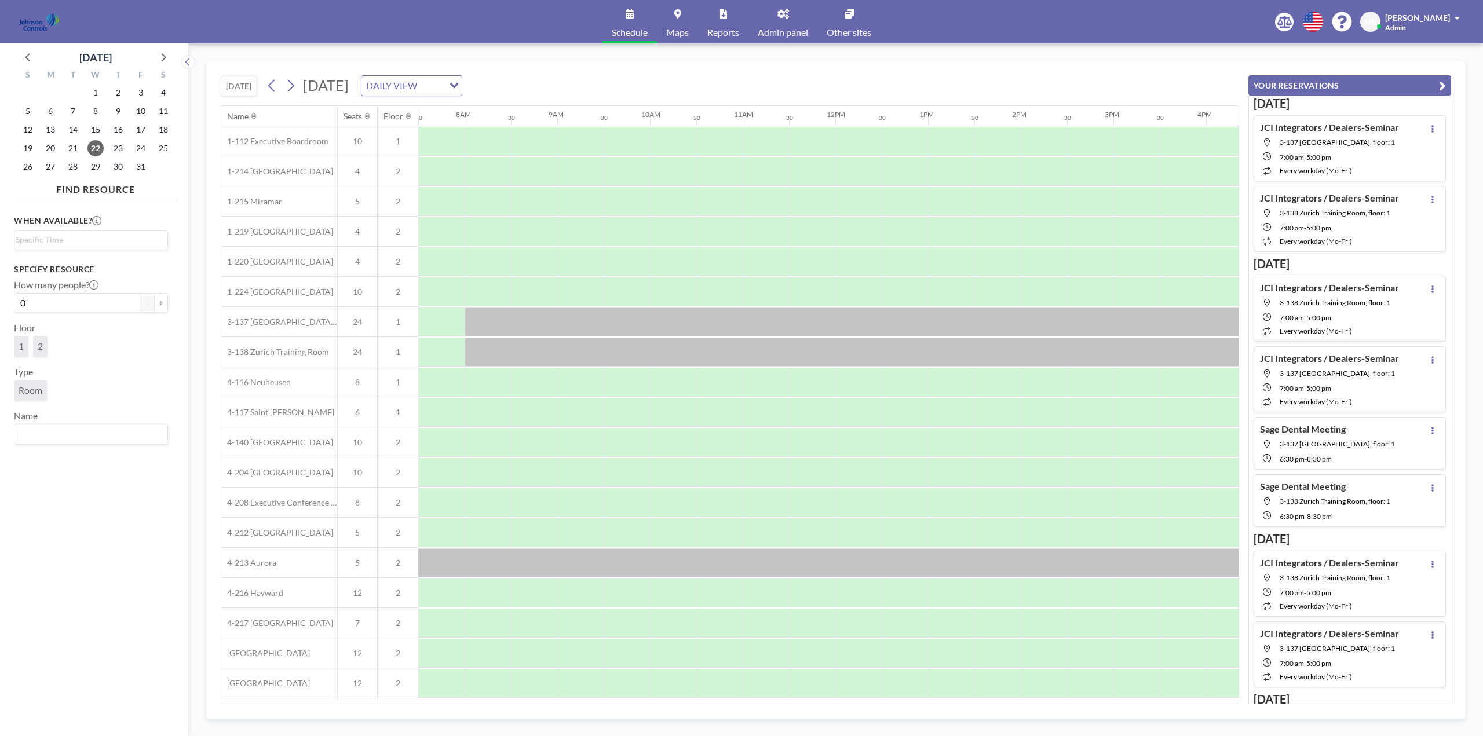
click at [1454, 17] on div "Mark Barton" at bounding box center [1422, 18] width 75 height 12
click at [1428, 77] on span "Log out" at bounding box center [1424, 79] width 27 height 12
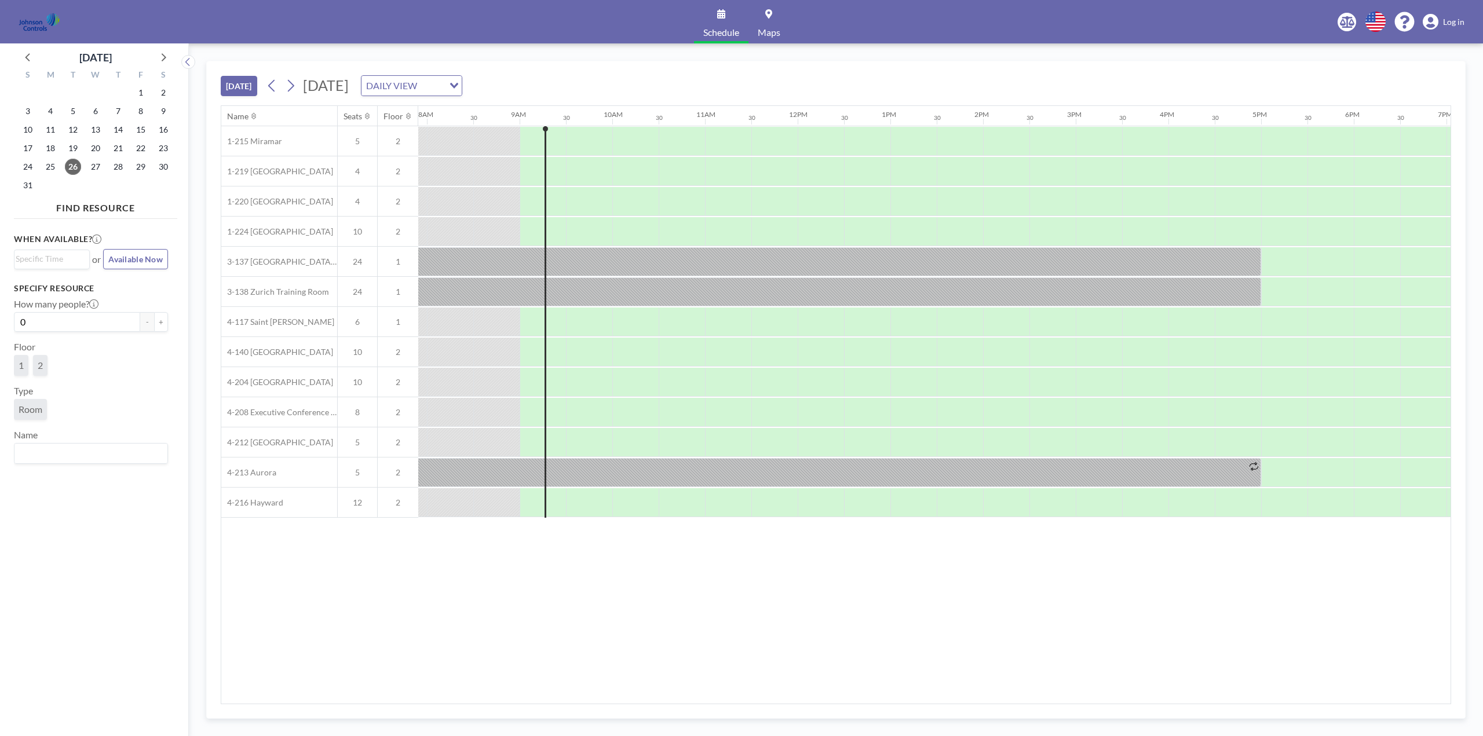
scroll to position [0, 788]
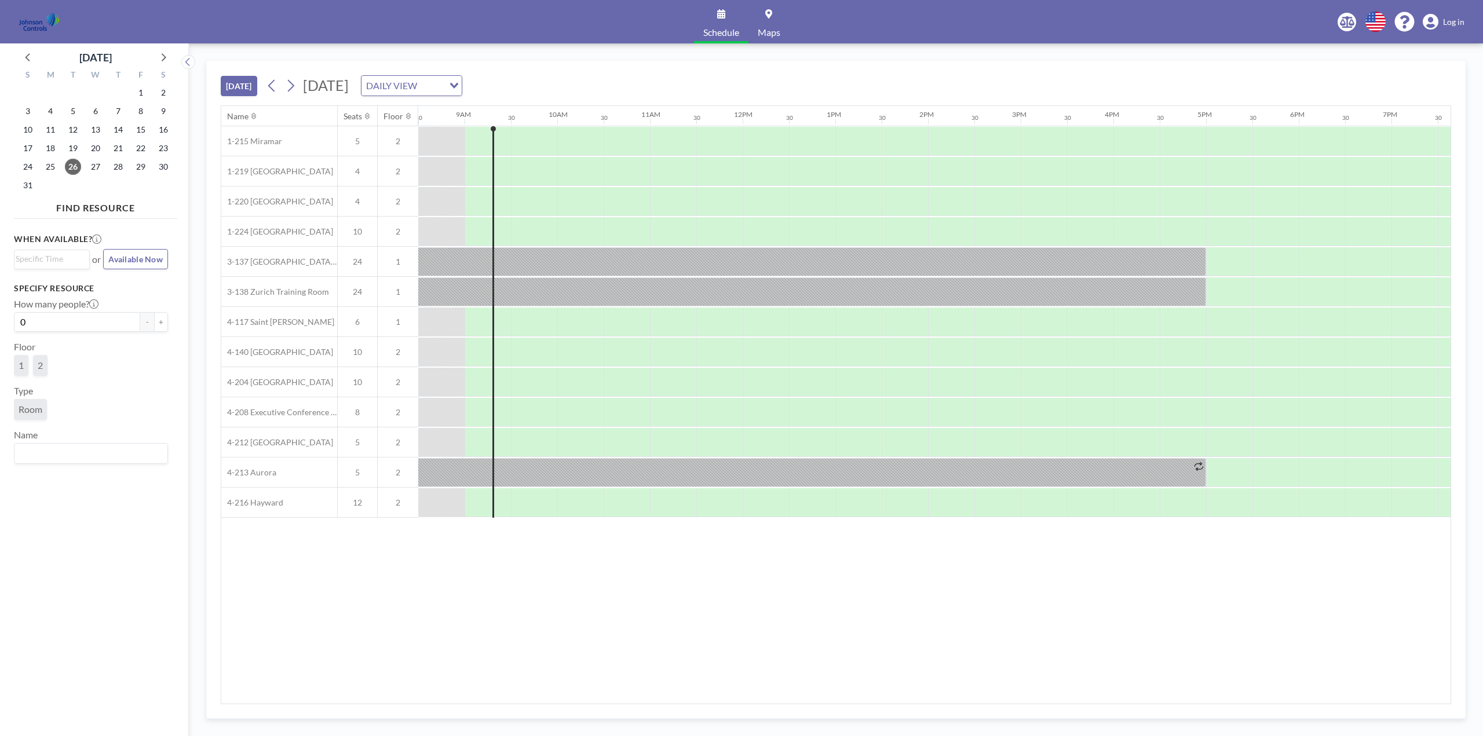
click at [247, 25] on div "Schedule Maps English Polski 日本語 Española Log in" at bounding box center [741, 21] width 1483 height 43
